Goal: Task Accomplishment & Management: Manage account settings

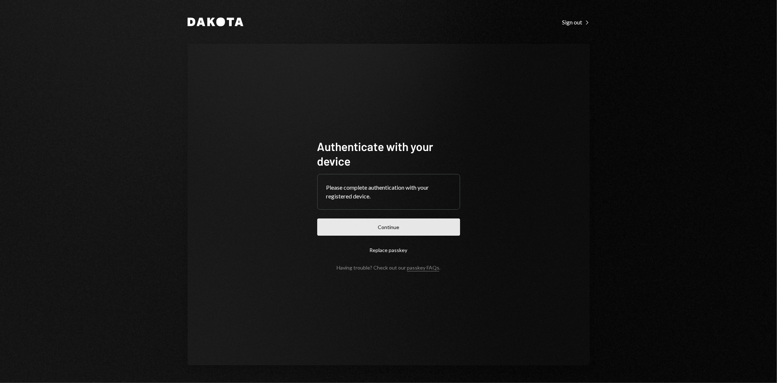
click at [392, 230] on button "Continue" at bounding box center [388, 226] width 143 height 17
